Goal: Task Accomplishment & Management: Manage account settings

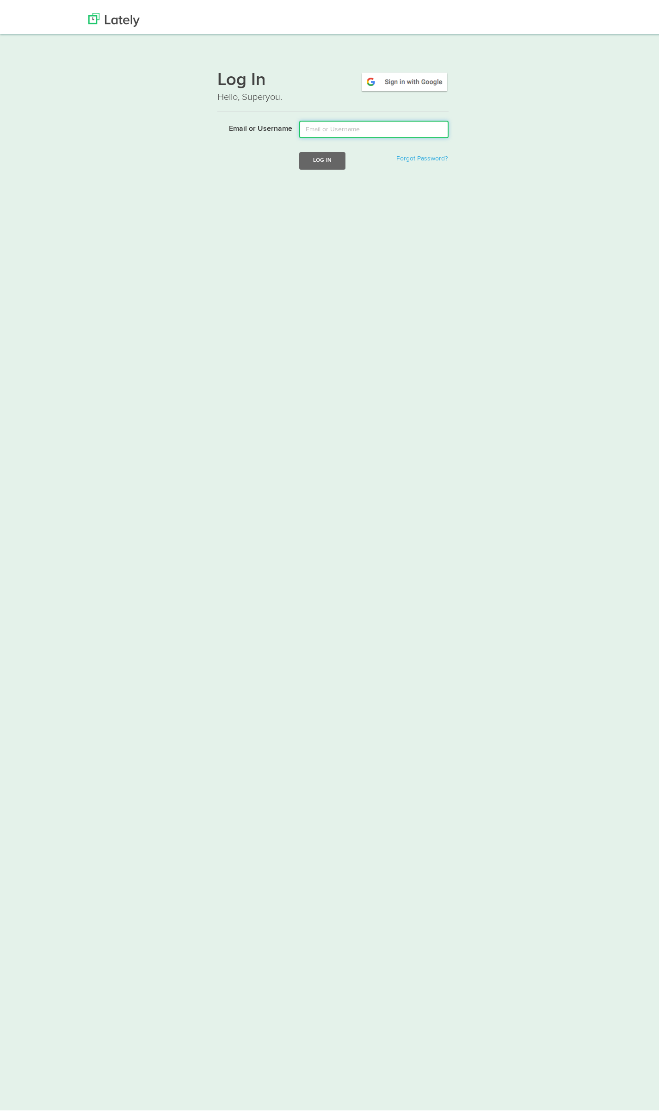
click at [308, 123] on input "Email or Username" at bounding box center [373, 124] width 149 height 18
click at [393, 77] on img at bounding box center [404, 75] width 88 height 21
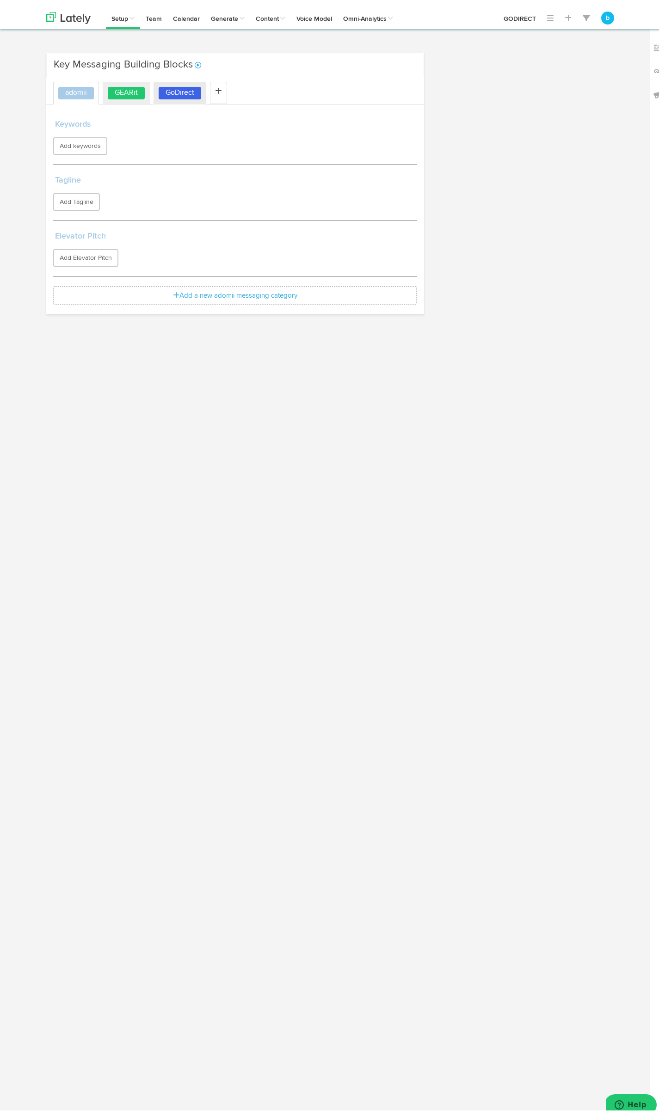
click at [126, 88] on label "GEARit" at bounding box center [126, 87] width 37 height 12
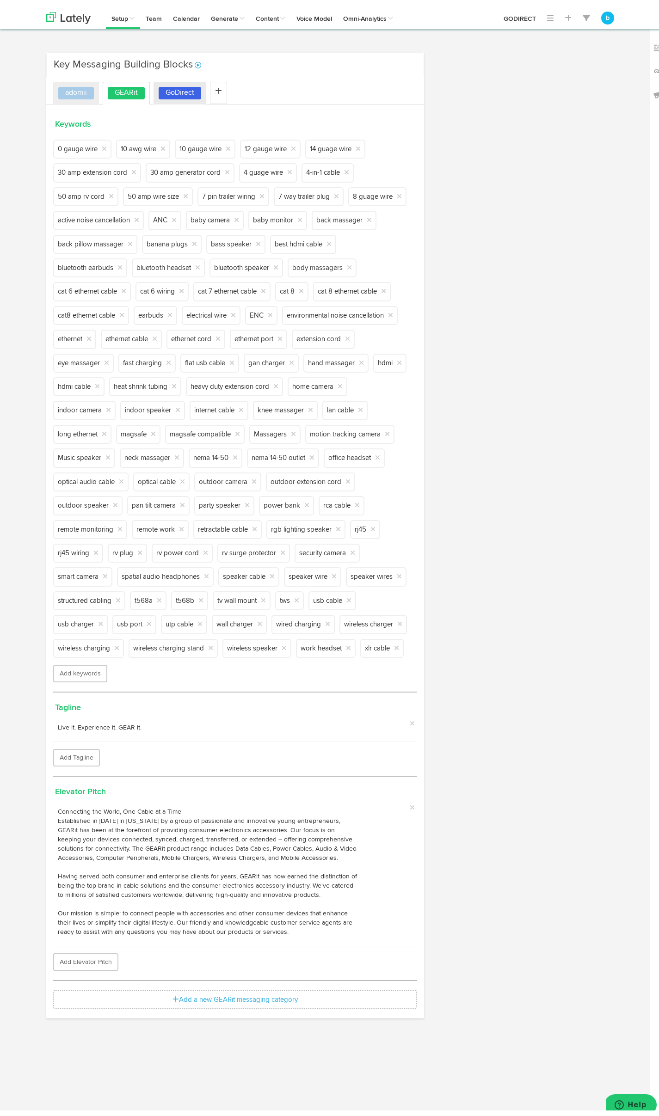
click at [80, 93] on link "adomii" at bounding box center [76, 87] width 46 height 23
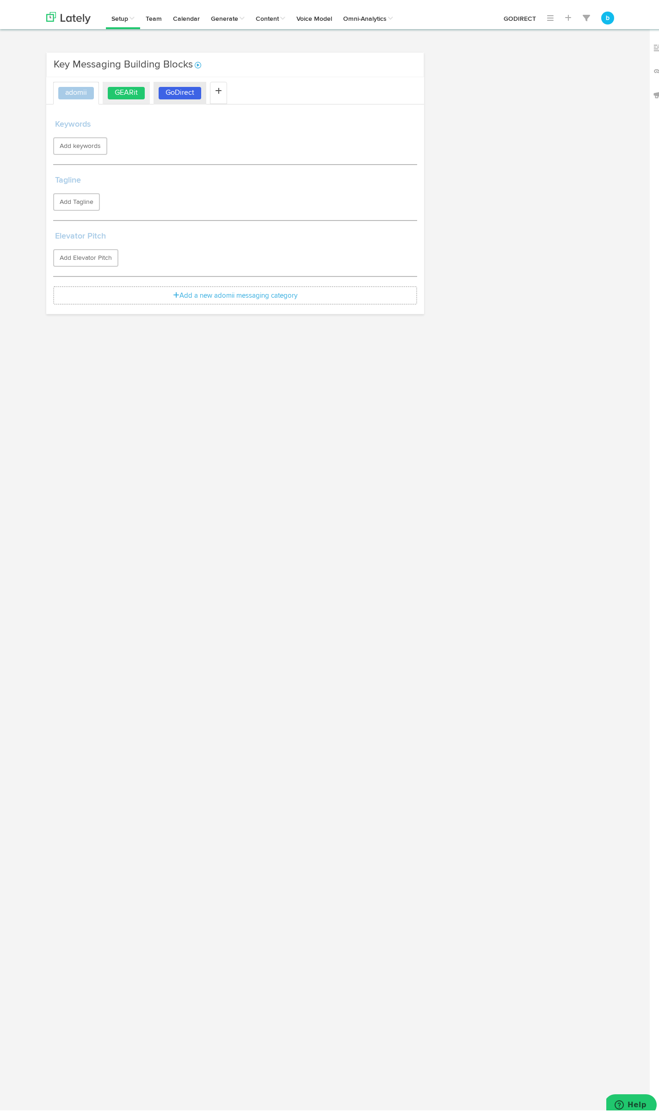
click at [123, 90] on label "GEARit" at bounding box center [126, 87] width 37 height 12
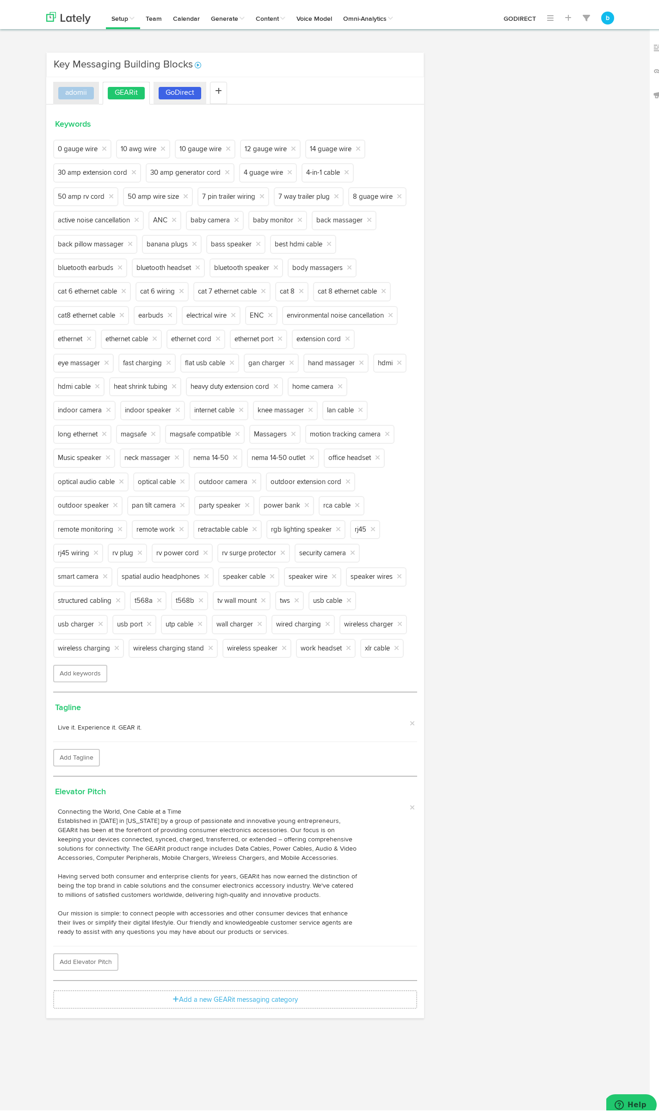
click at [184, 89] on label "GoDirect" at bounding box center [180, 87] width 43 height 12
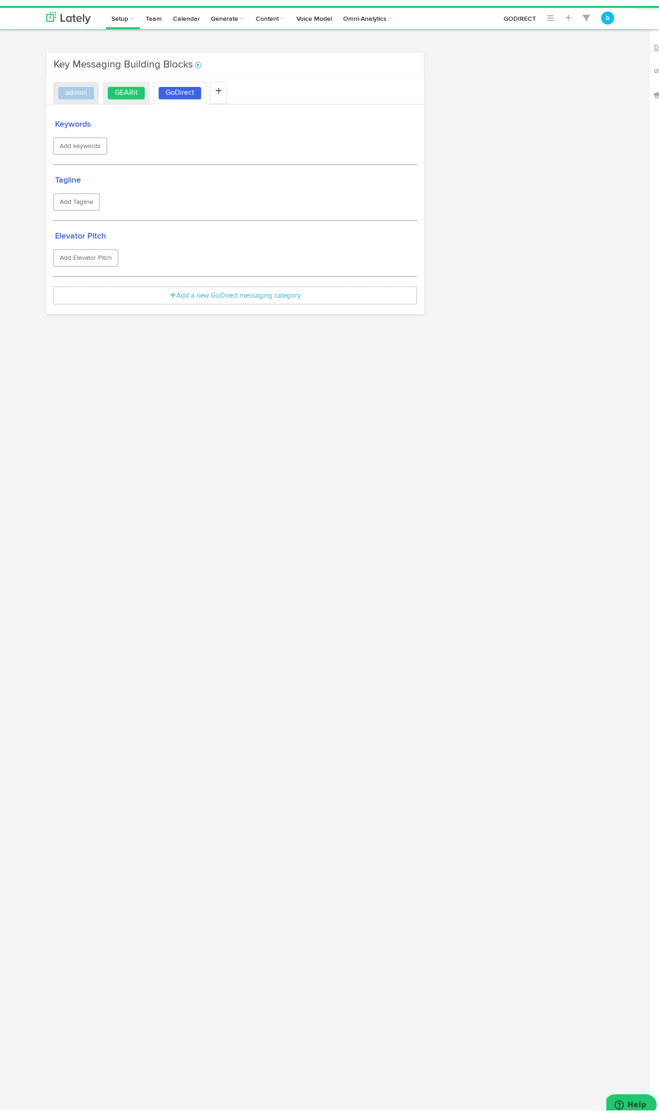
click at [109, 86] on label "GEARit" at bounding box center [126, 87] width 37 height 12
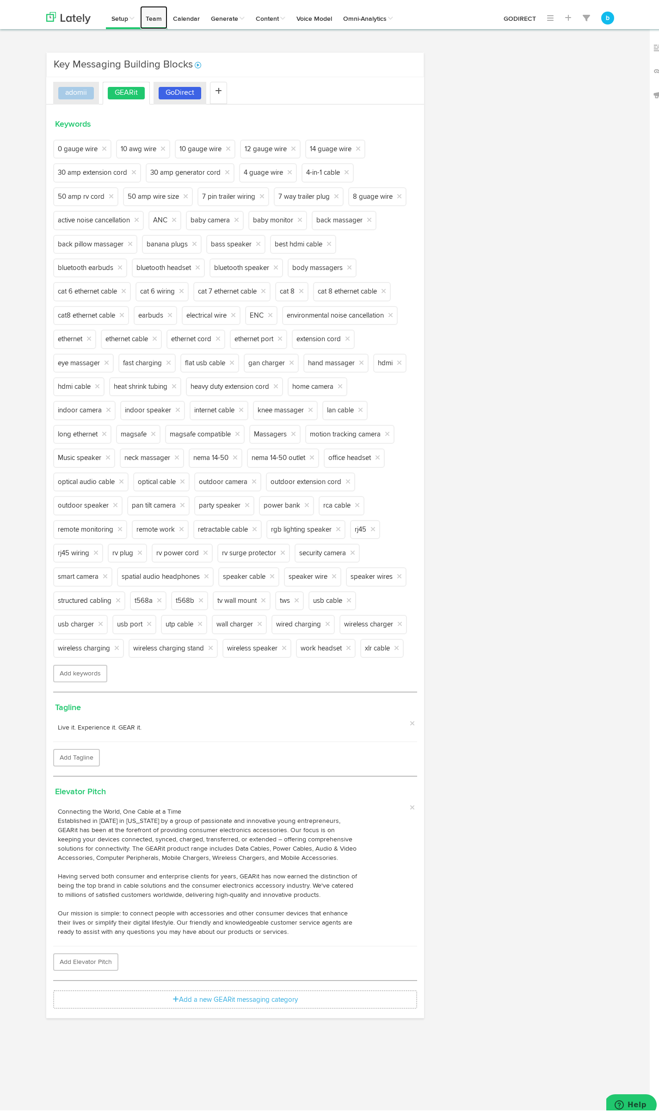
click at [155, 13] on link "Team" at bounding box center [153, 11] width 27 height 23
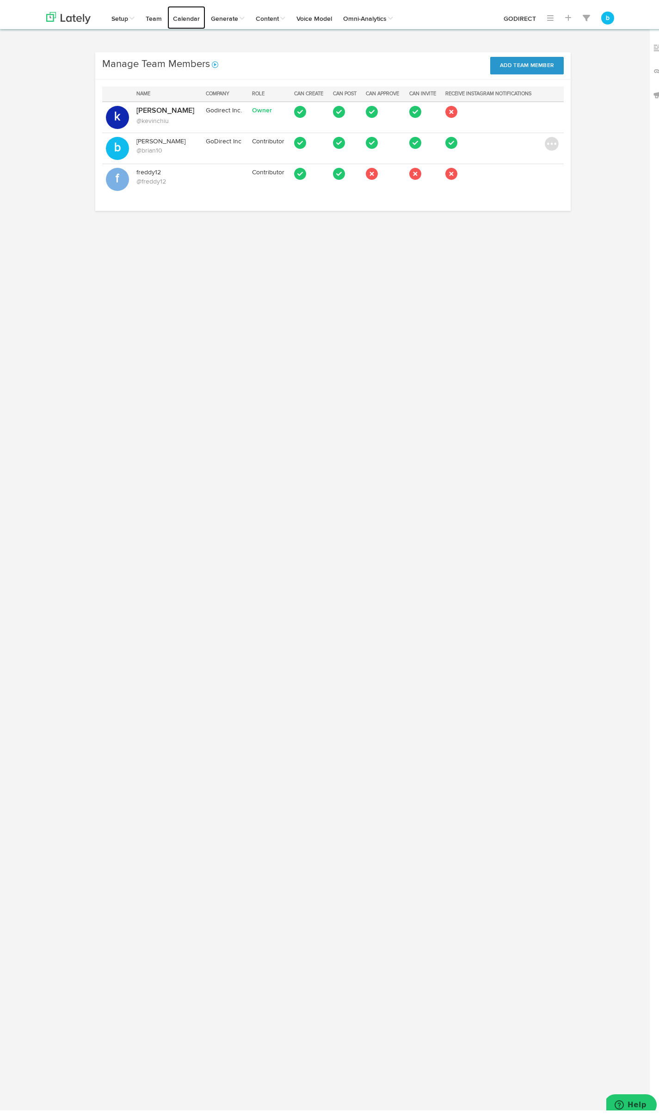
click at [177, 16] on link "Calendar" at bounding box center [186, 11] width 38 height 23
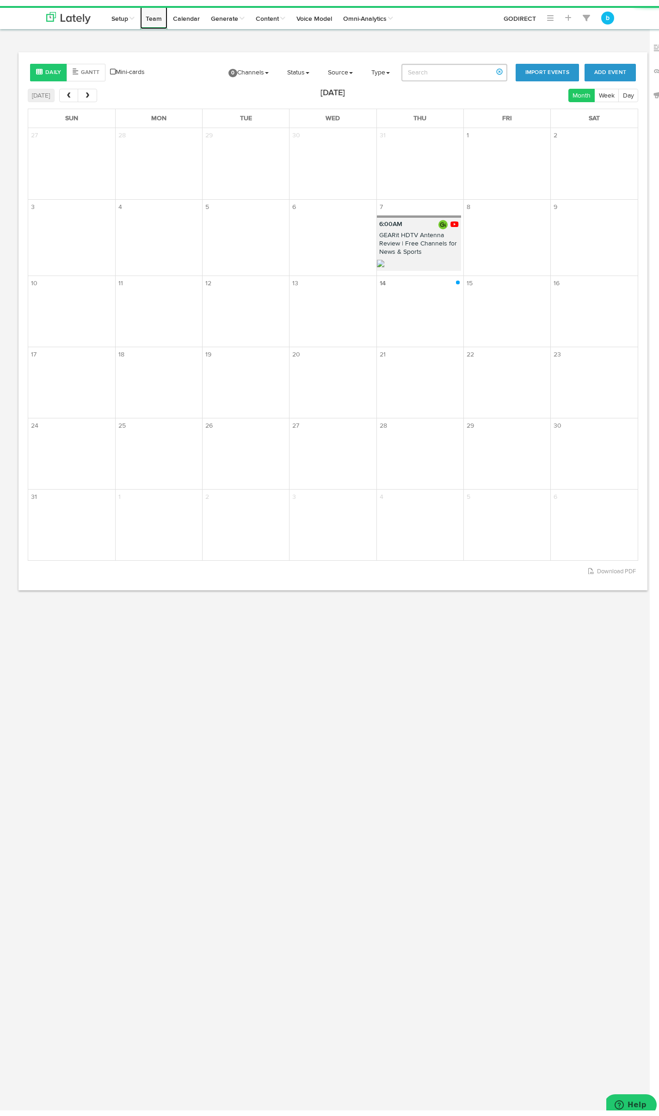
click at [159, 17] on link "Team" at bounding box center [153, 11] width 27 height 23
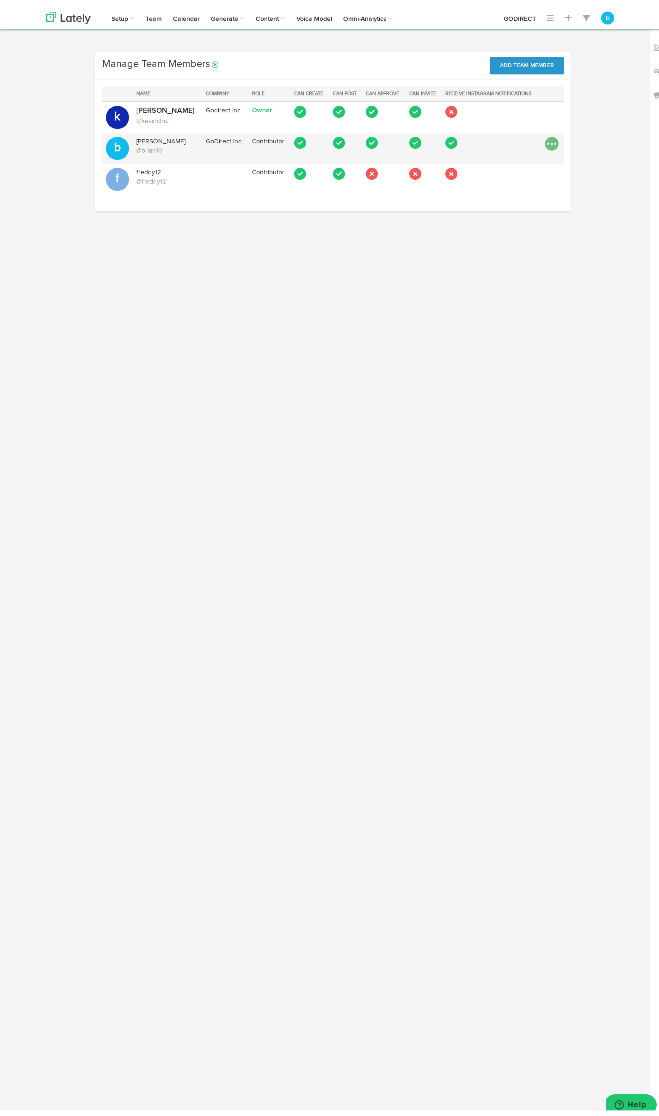
click at [545, 139] on img at bounding box center [552, 138] width 14 height 14
click at [605, 130] on div "Manage Team Members No message Add Team Member Name Company Role Can Create Can…" at bounding box center [332, 130] width 587 height 168
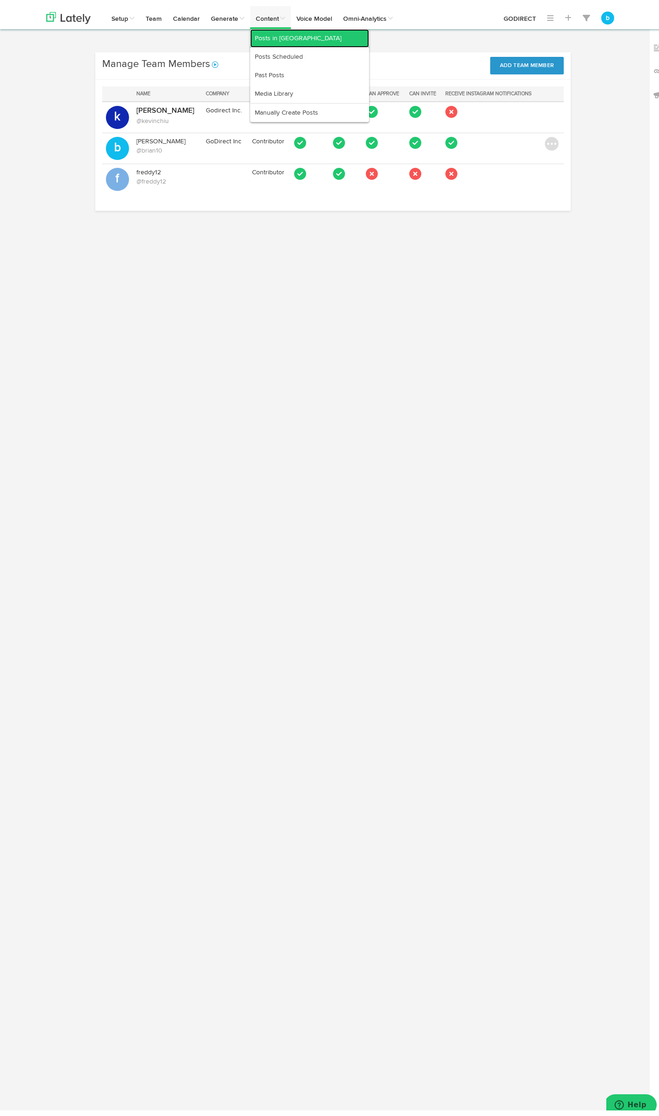
click at [272, 28] on link "Posts in [GEOGRAPHIC_DATA]" at bounding box center [309, 32] width 119 height 19
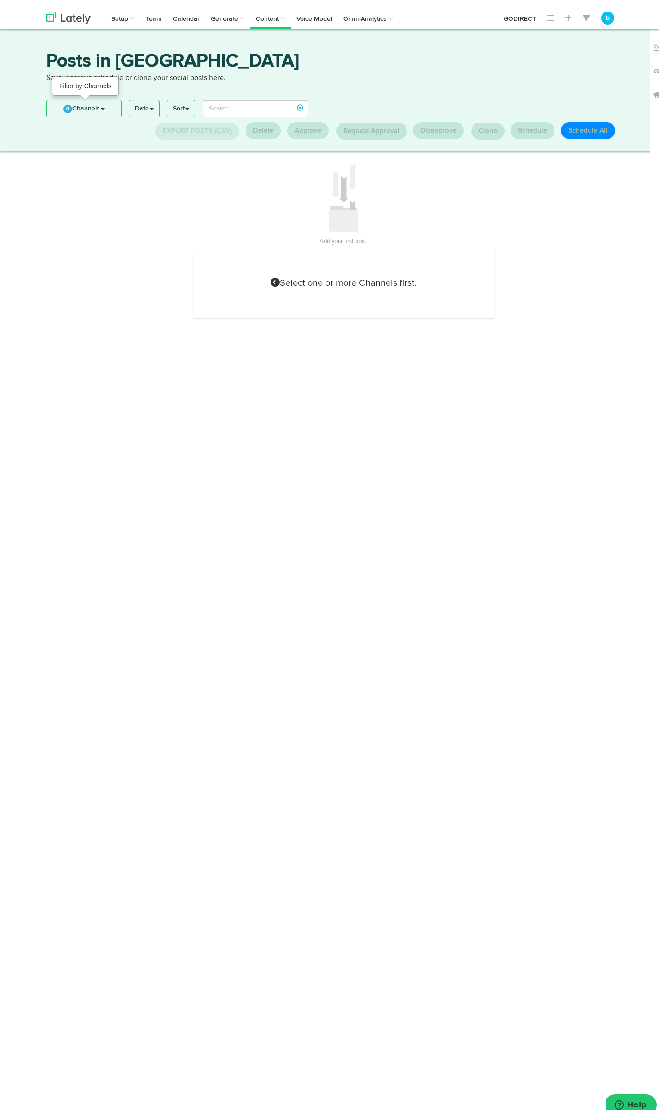
click at [105, 105] on link "0 Channels" at bounding box center [84, 102] width 74 height 17
click at [98, 119] on link "Select All" at bounding box center [79, 122] width 65 height 17
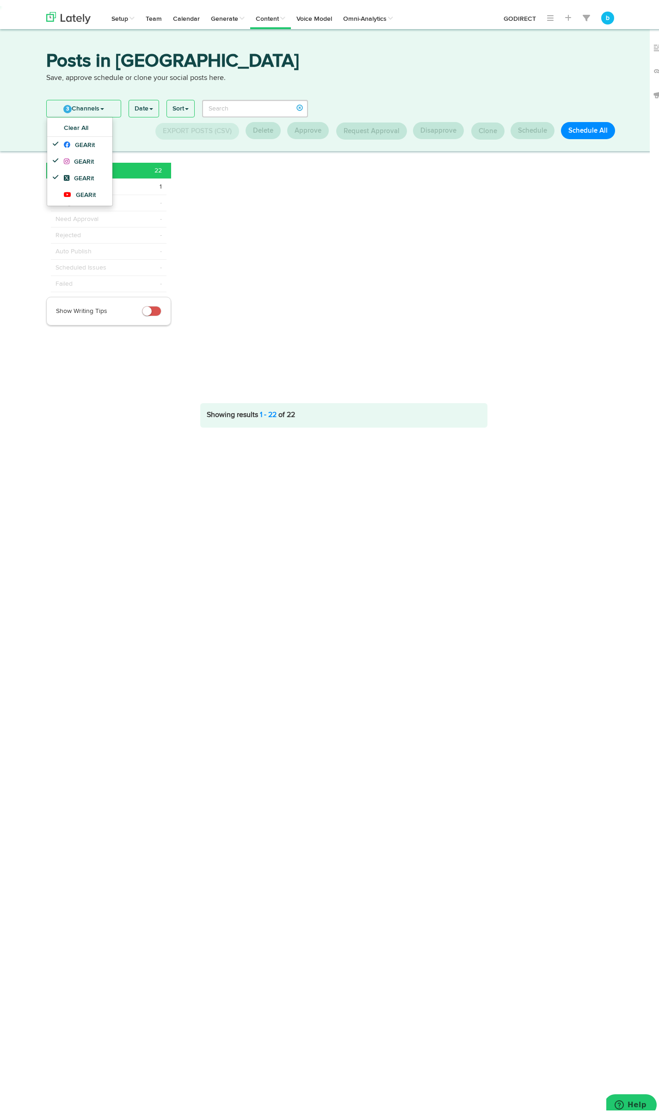
click at [147, 485] on html "Channels Create Generate Pipeline Team Basic Analytics (limited on mobile) Dash…" at bounding box center [333, 558] width 666 height 1116
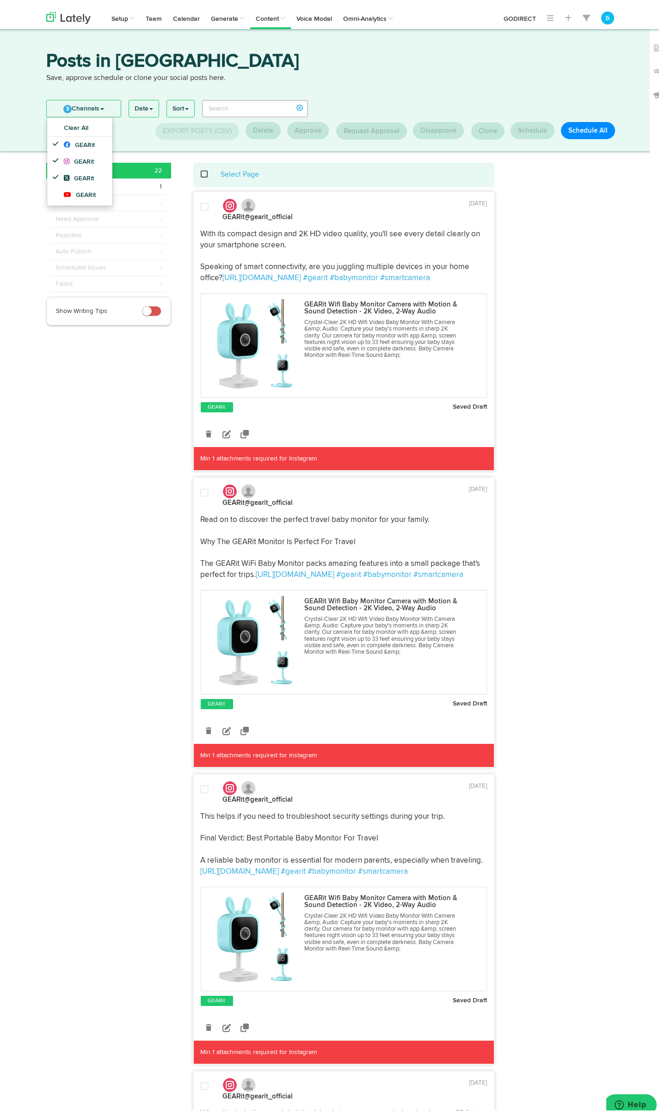
click at [200, 168] on span at bounding box center [209, 168] width 19 height 0
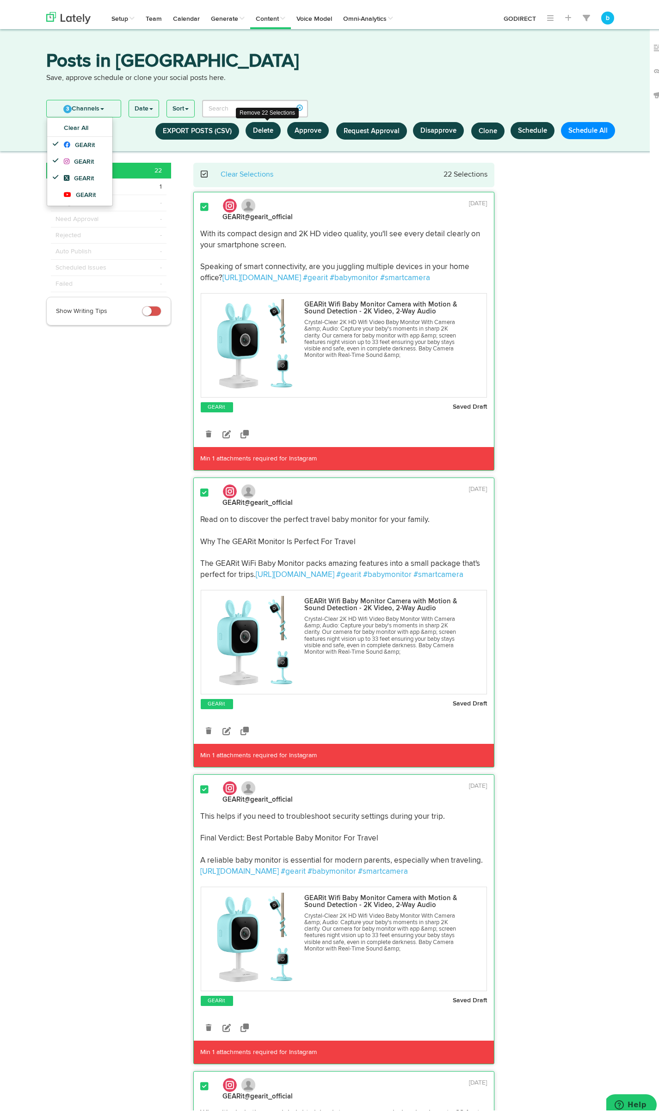
click at [272, 125] on button "Delete" at bounding box center [263, 124] width 35 height 17
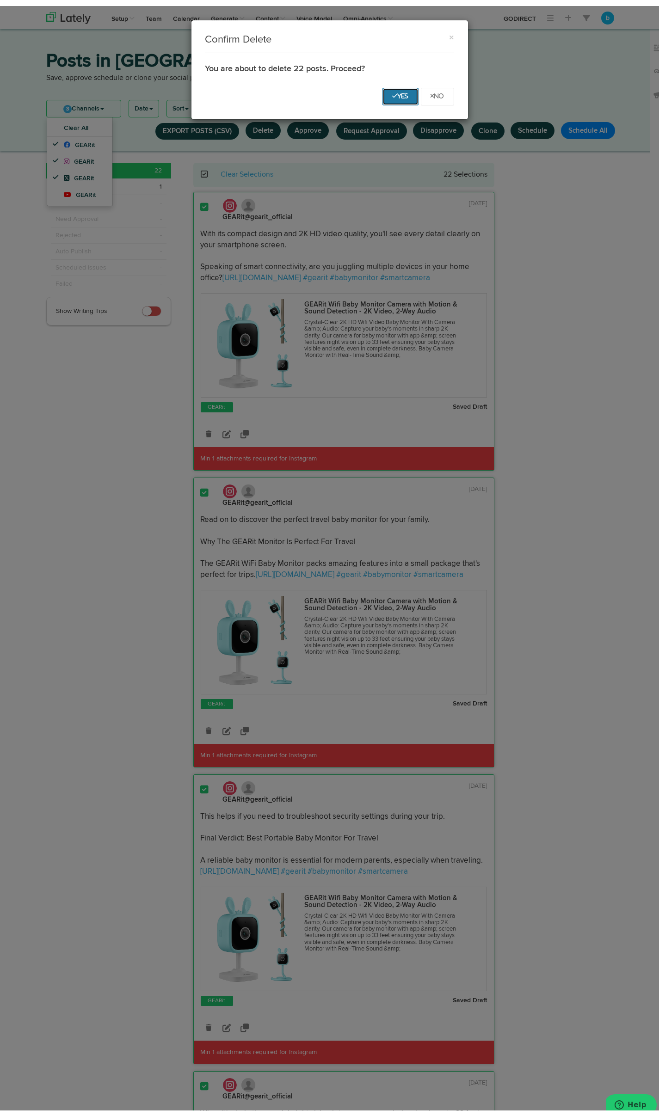
click at [388, 94] on button "Yes" at bounding box center [400, 91] width 36 height 18
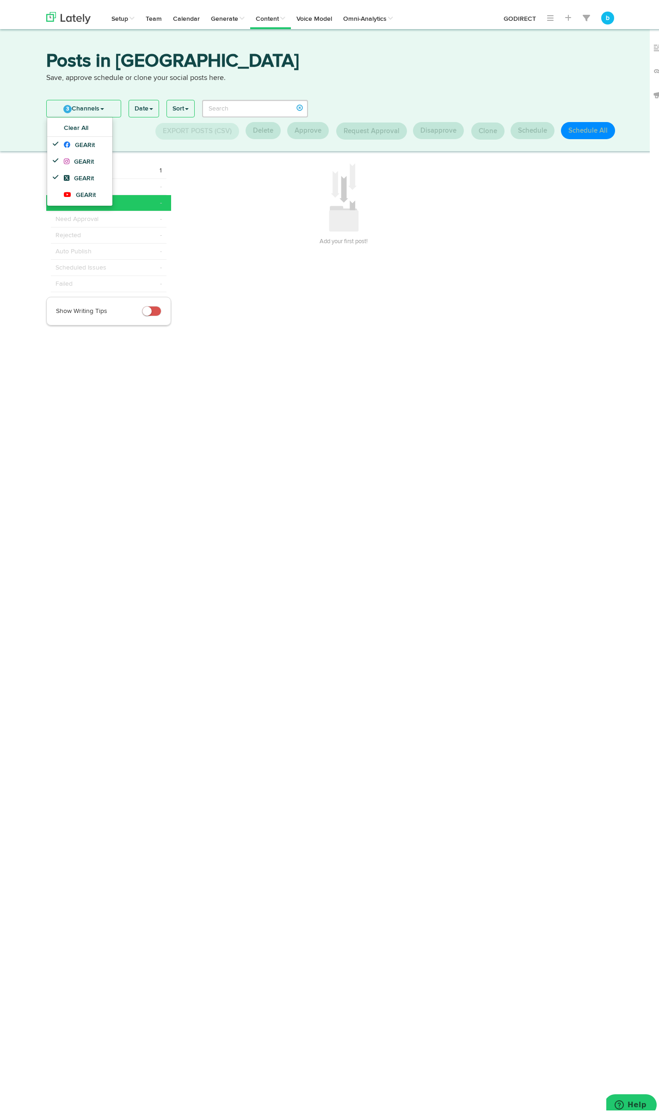
click at [134, 550] on html "Channels Create Generate Pipeline Team Basic Analytics (limited on mobile) Dash…" at bounding box center [333, 558] width 666 height 1116
click at [198, 42] on div "Posts in [GEOGRAPHIC_DATA] Save, approve schedule or clone your social posts he…" at bounding box center [333, 84] width 666 height 122
click at [186, 11] on link "Calendar" at bounding box center [186, 11] width 38 height 23
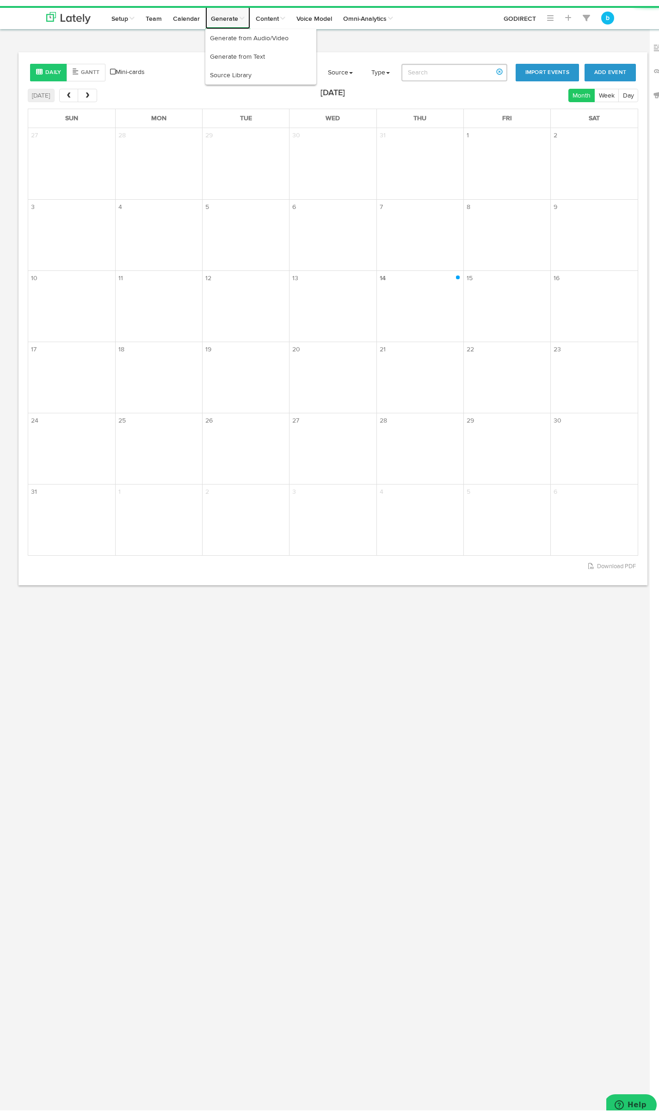
click at [212, 11] on link "Generate" at bounding box center [227, 11] width 45 height 23
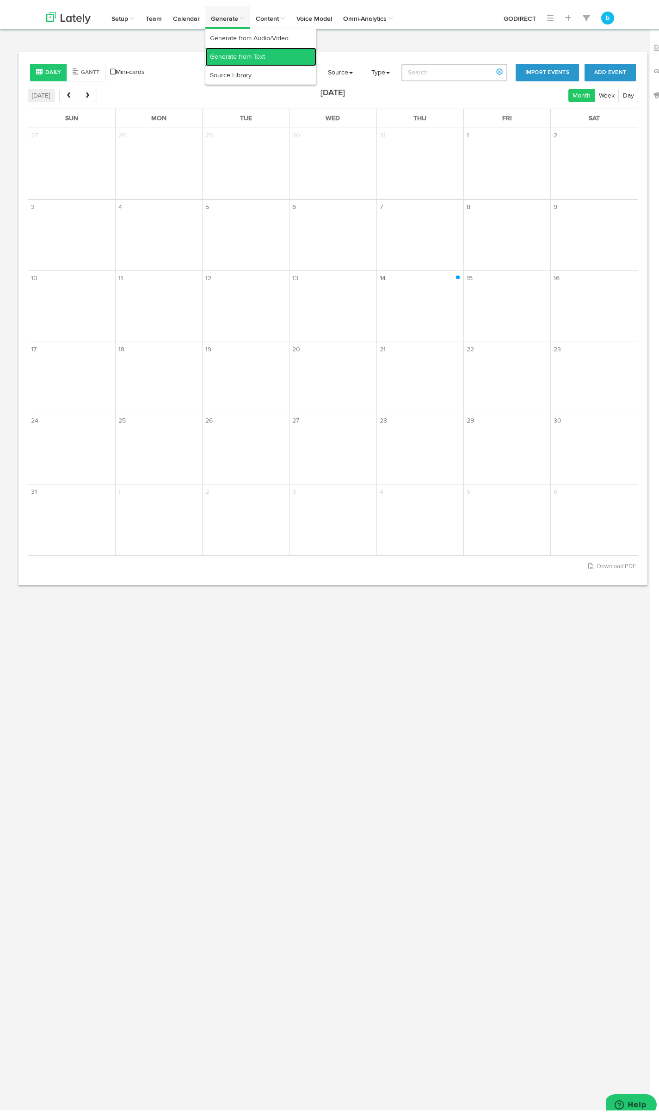
drag, startPoint x: 224, startPoint y: 53, endPoint x: 239, endPoint y: 56, distance: 15.0
click at [224, 53] on link "Generate from Text" at bounding box center [260, 51] width 111 height 19
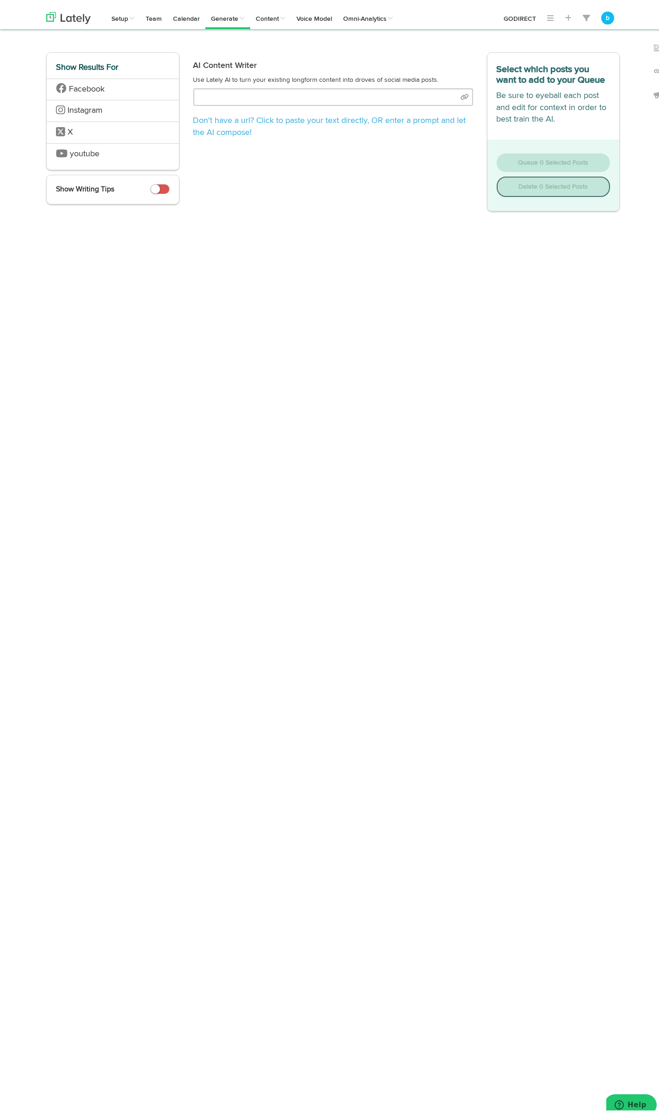
click at [245, 209] on div "Show Results For Facebook Instagram X youtube Show Writing Tips AI Content Writ…" at bounding box center [332, 132] width 587 height 173
click at [240, 179] on div "AI Content Writer Use Lately AI to turn your existing longform content into dro…" at bounding box center [333, 125] width 294 height 159
click at [238, 177] on div "AI Content Writer Use Lately AI to turn your existing longform content into dro…" at bounding box center [333, 125] width 294 height 159
click at [123, 15] on link "Setup" at bounding box center [123, 11] width 34 height 23
click at [125, 35] on link "Key Messaging" at bounding box center [155, 32] width 98 height 19
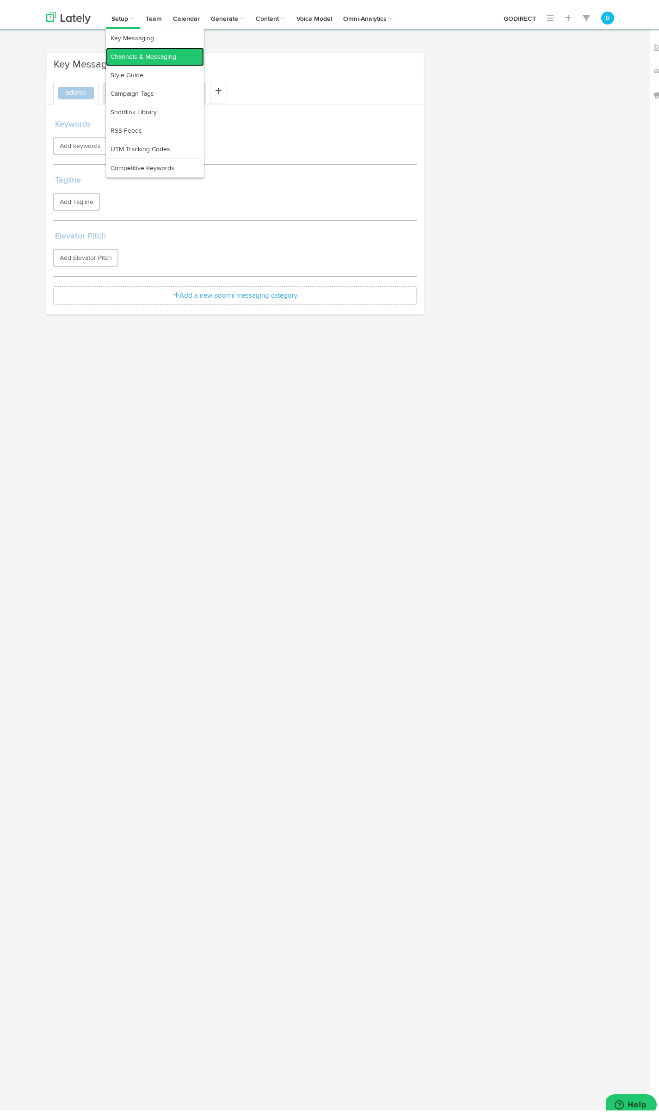
click at [128, 48] on link "Channels & Messaging" at bounding box center [155, 51] width 98 height 19
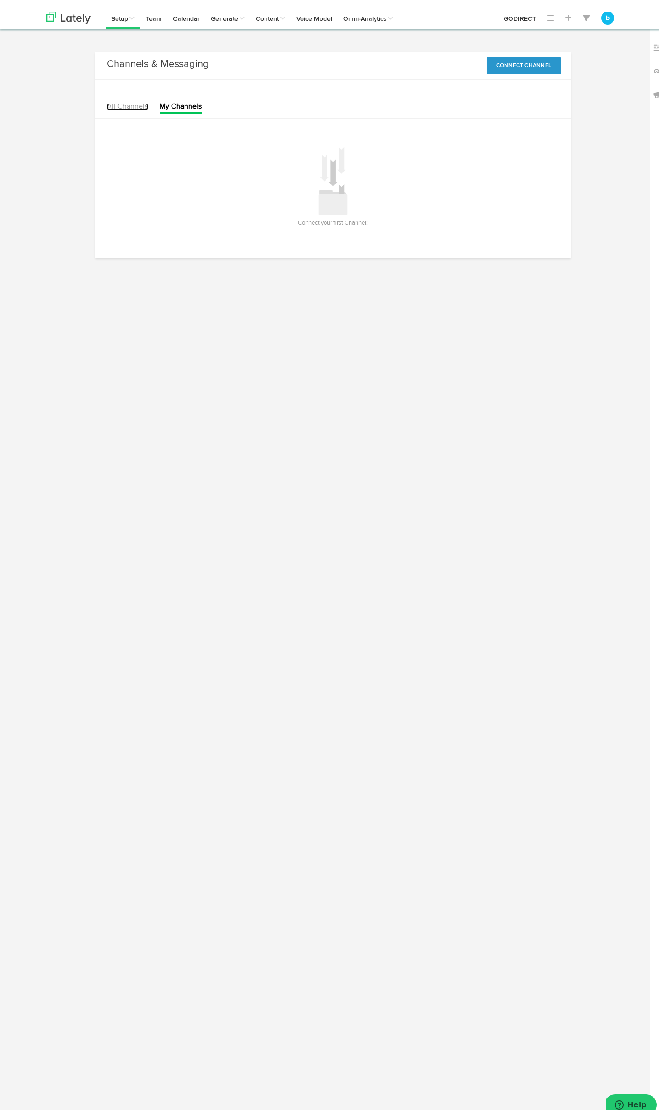
click at [137, 101] on link "All Channels" at bounding box center [127, 100] width 41 height 7
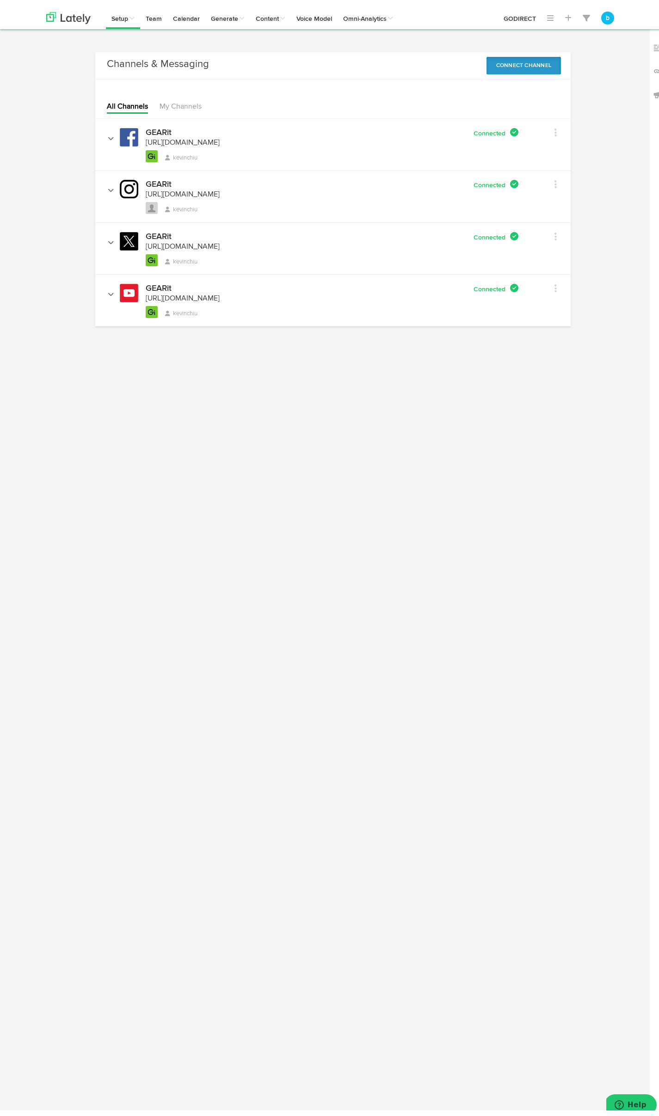
click at [528, 62] on button "Connect Channel" at bounding box center [524, 60] width 75 height 18
click at [451, 55] on div "Channels & Messaging No message Connect Channel X Facebook LinkedIn Instagram Y…" at bounding box center [335, 60] width 471 height 18
click at [223, 28] on link "Generate from Audio/Video" at bounding box center [260, 32] width 111 height 19
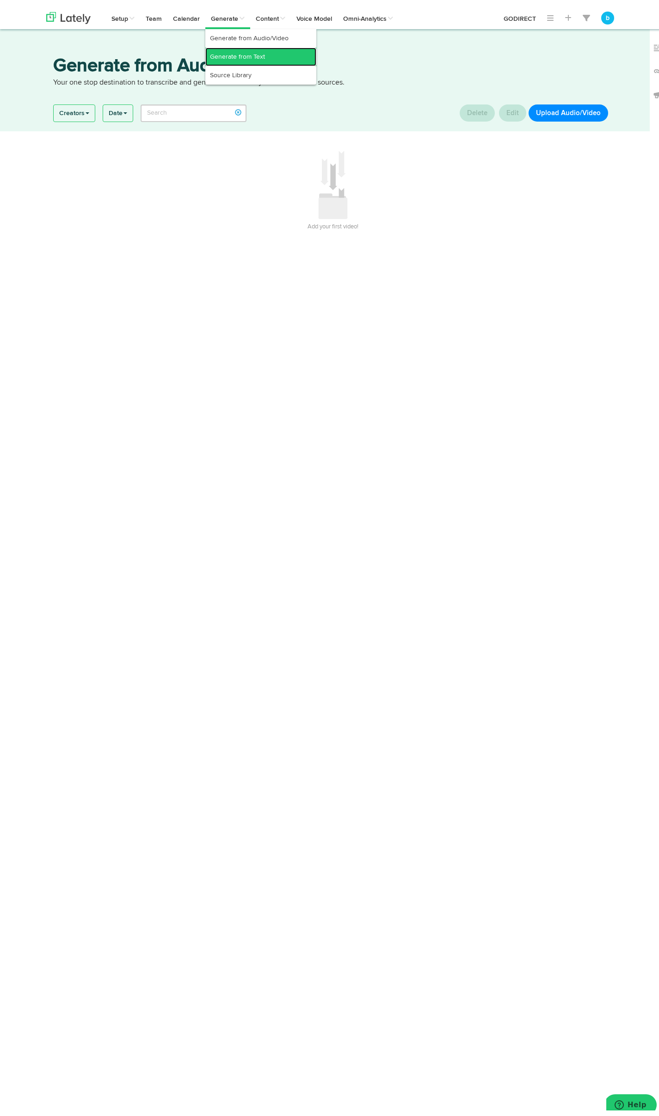
click at [230, 46] on link "Generate from Text" at bounding box center [260, 51] width 111 height 19
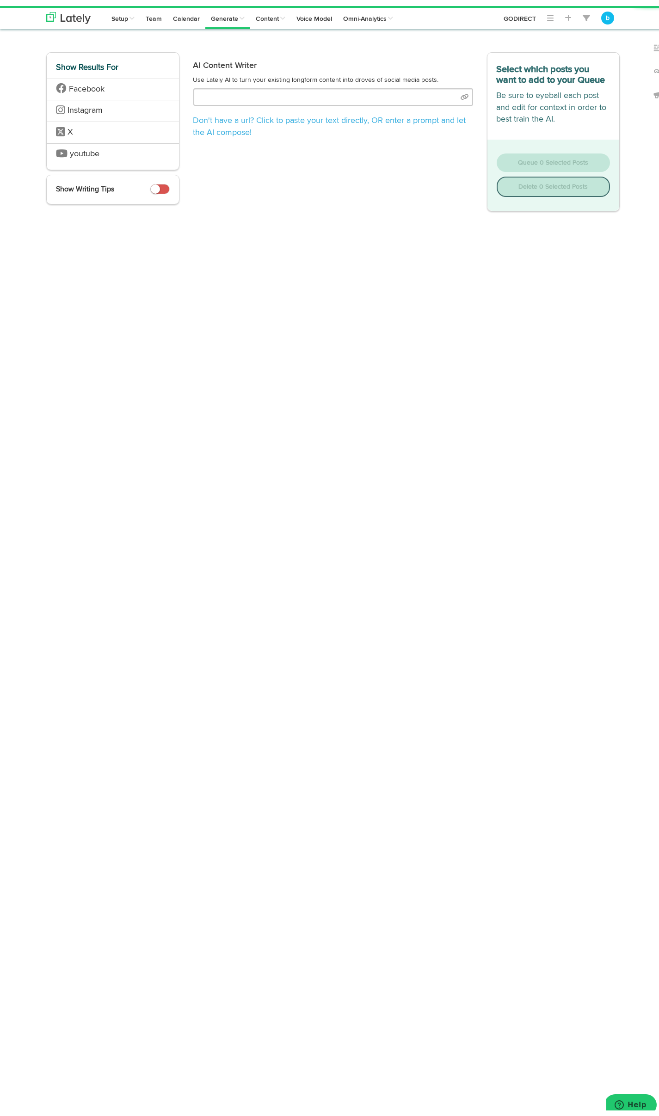
click at [276, 198] on div "AI Content Writer Use Lately AI to turn your existing longform content into dro…" at bounding box center [333, 125] width 294 height 159
click at [147, 13] on link "Team" at bounding box center [153, 11] width 27 height 23
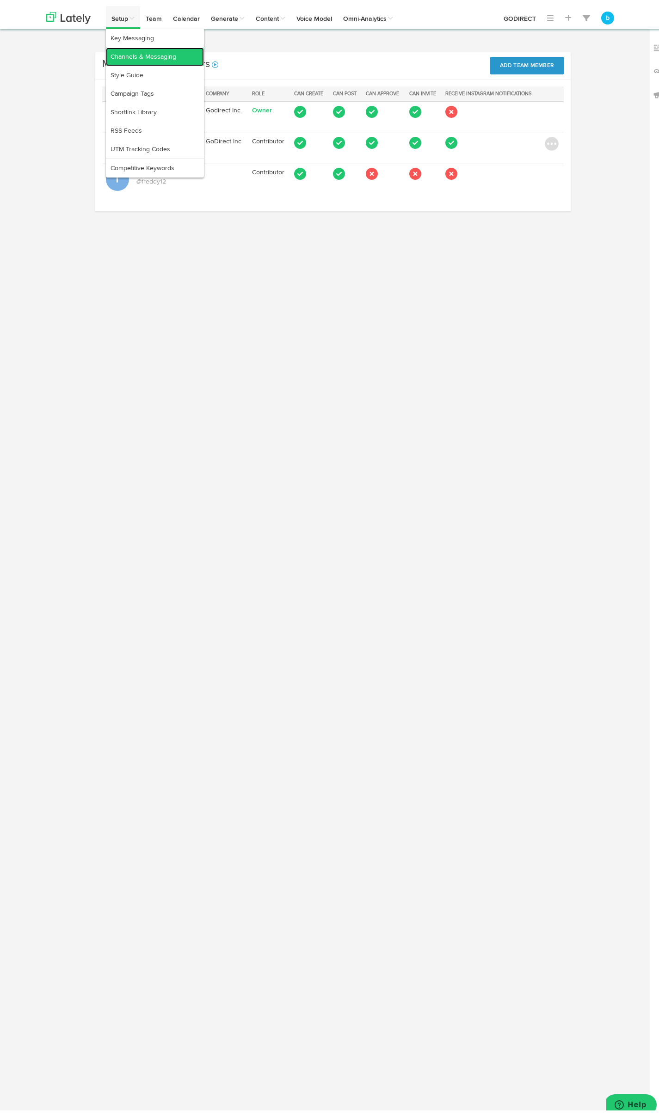
click at [134, 58] on link "Channels & Messaging" at bounding box center [155, 51] width 98 height 19
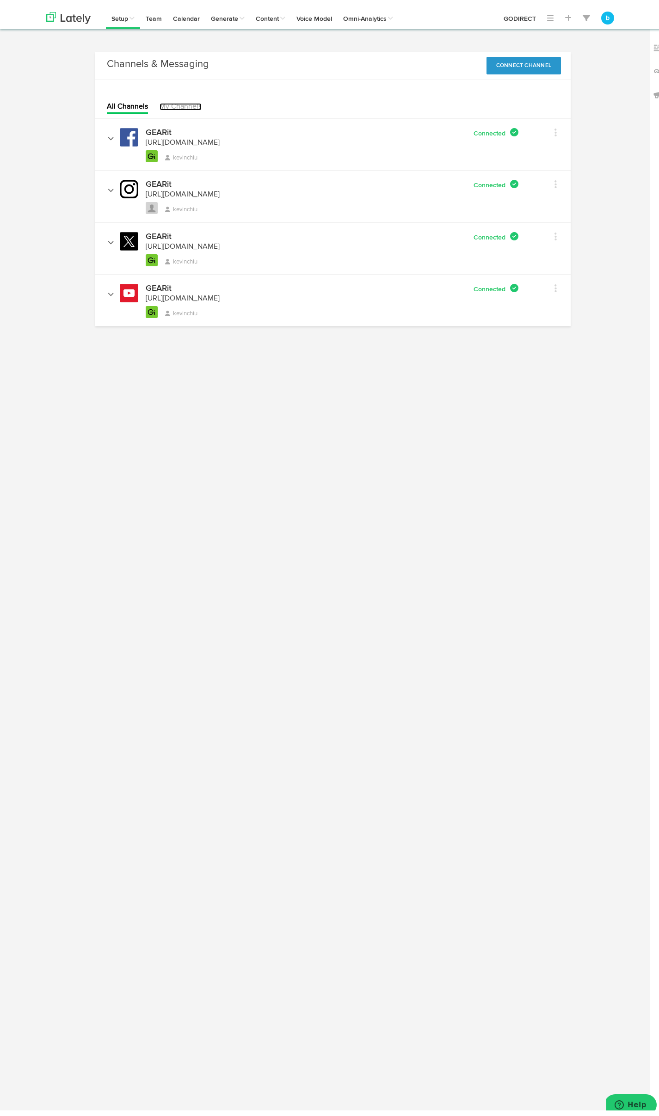
click at [163, 100] on link "My Channels" at bounding box center [181, 100] width 42 height 7
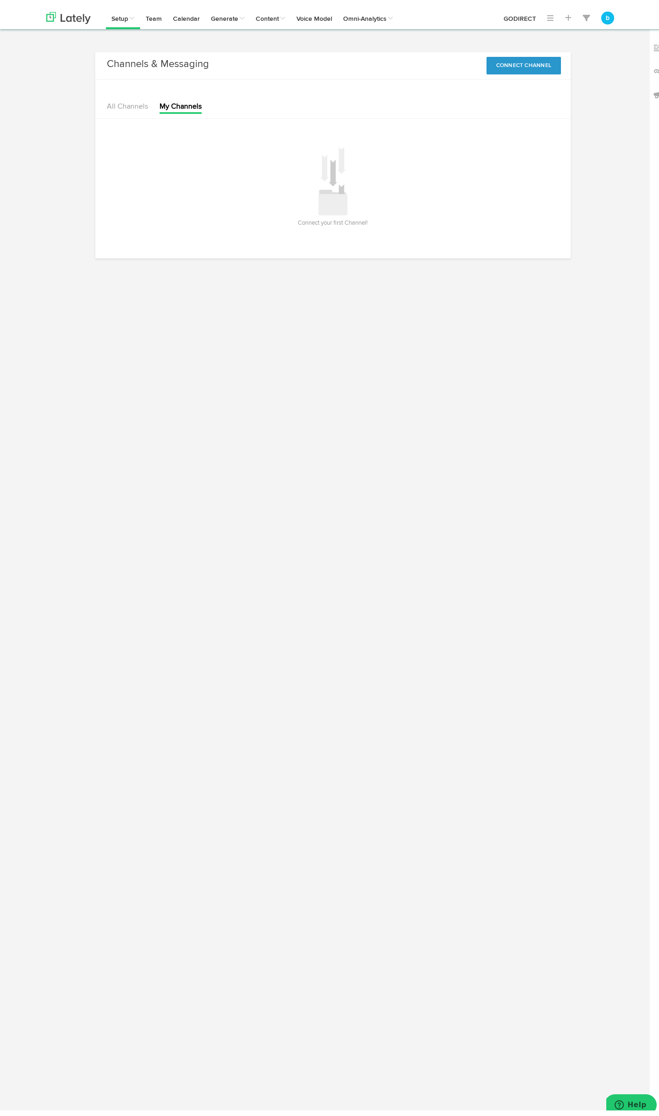
click at [268, 170] on div "Connect your first Channel!" at bounding box center [332, 183] width 303 height 84
click at [109, 104] on link "All Channels" at bounding box center [127, 100] width 41 height 7
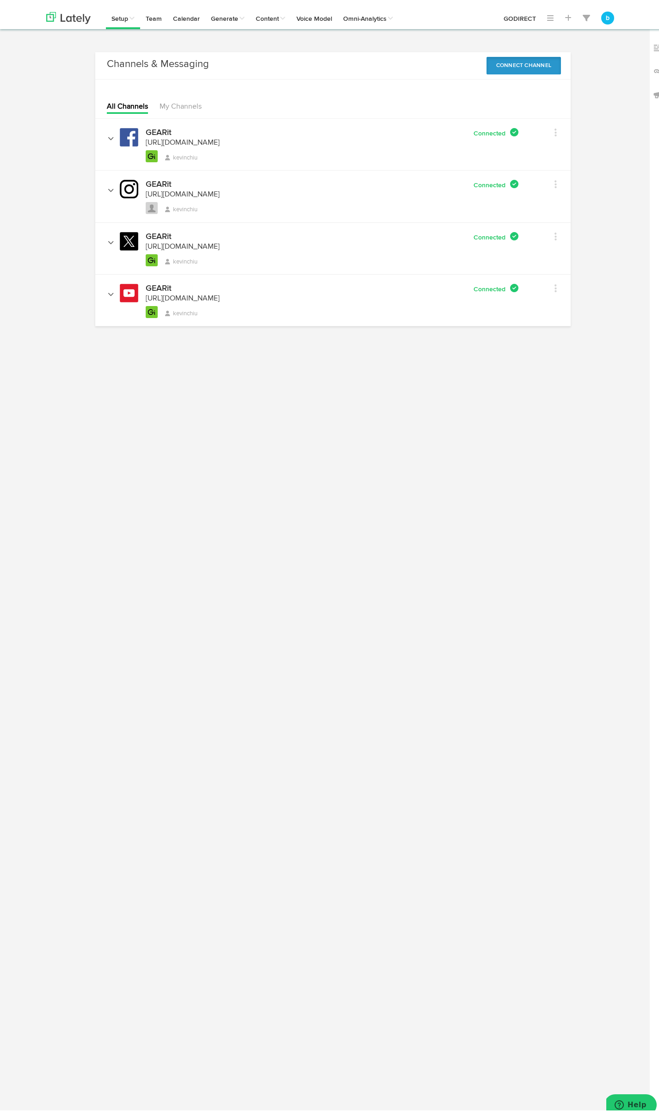
click at [541, 54] on button "Connect Channel" at bounding box center [524, 60] width 75 height 18
click at [522, 124] on link "Instagram" at bounding box center [536, 124] width 50 height 15
